Goal: Navigation & Orientation: Find specific page/section

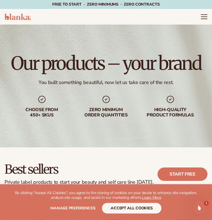
click at [201, 18] on icon "Menu" at bounding box center [203, 16] width 7 height 7
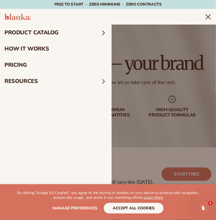
click at [29, 33] on summary "product catalog" at bounding box center [56, 33] width 112 height 16
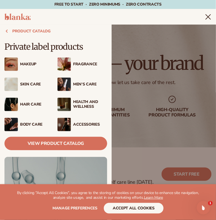
click at [31, 64] on div "Makeup" at bounding box center [37, 64] width 34 height 5
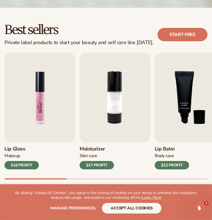
click at [52, 111] on img "1 / 9" at bounding box center [39, 97] width 71 height 90
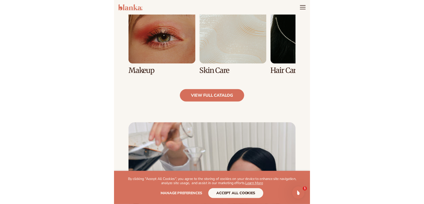
scroll to position [335, 0]
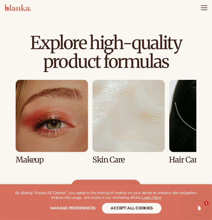
click at [204, 8] on icon "Menu" at bounding box center [204, 8] width 6 height 0
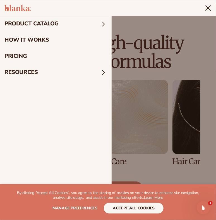
click at [42, 23] on summary "product catalog" at bounding box center [56, 24] width 112 height 16
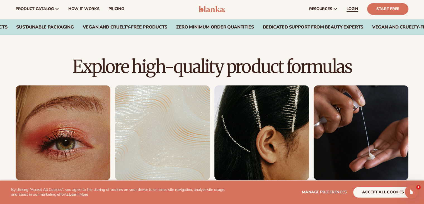
click at [211, 11] on span "LOGIN" at bounding box center [353, 9] width 12 height 4
